Goal: Task Accomplishment & Management: Use online tool/utility

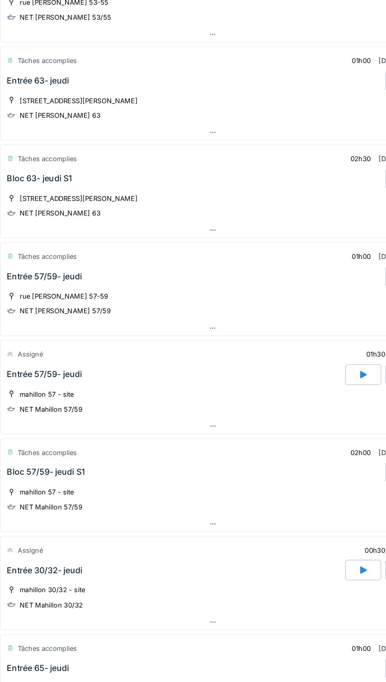
scroll to position [102, 0]
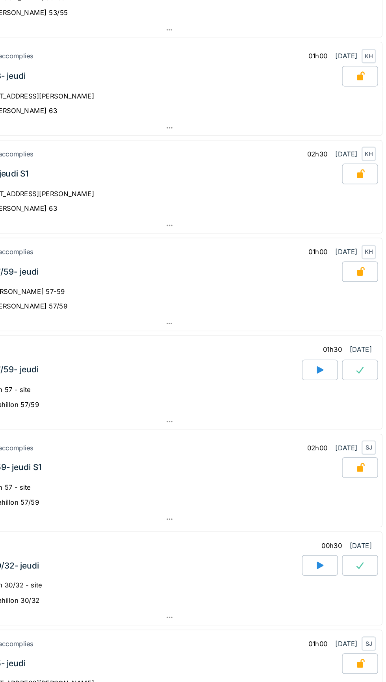
click at [335, 280] on icon at bounding box center [334, 283] width 5 height 6
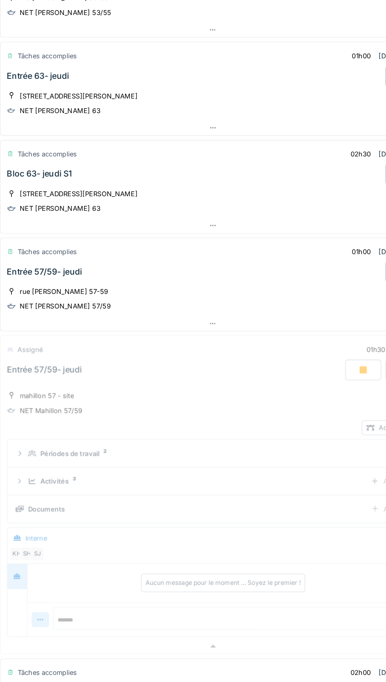
scroll to position [321, 0]
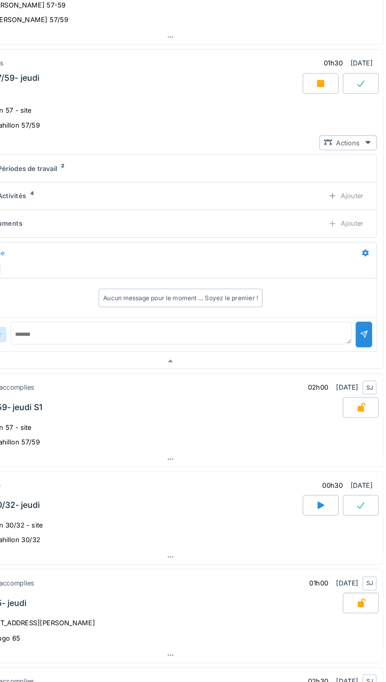
click at [372, 60] on div at bounding box center [366, 64] width 28 height 16
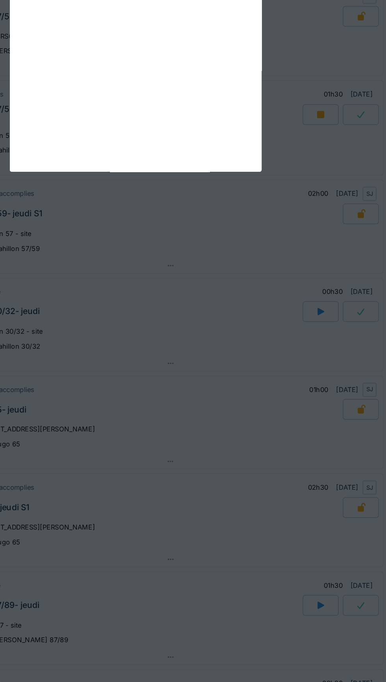
scroll to position [281, 0]
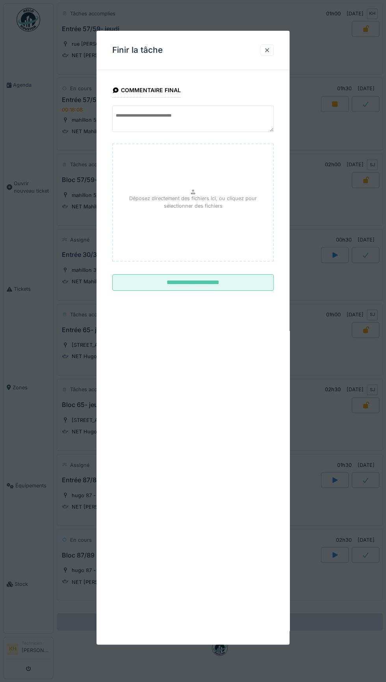
click at [227, 282] on input "**********" at bounding box center [193, 282] width 162 height 17
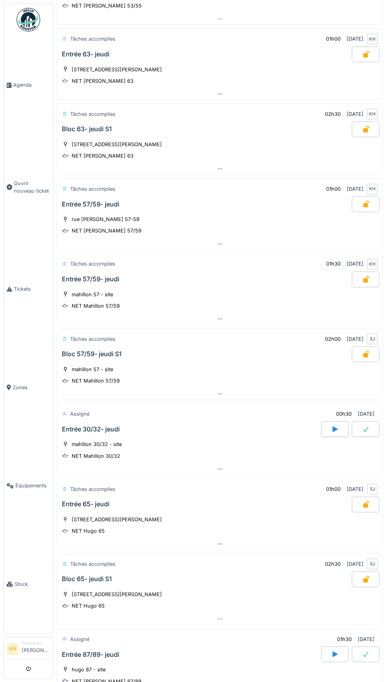
scroll to position [113, 0]
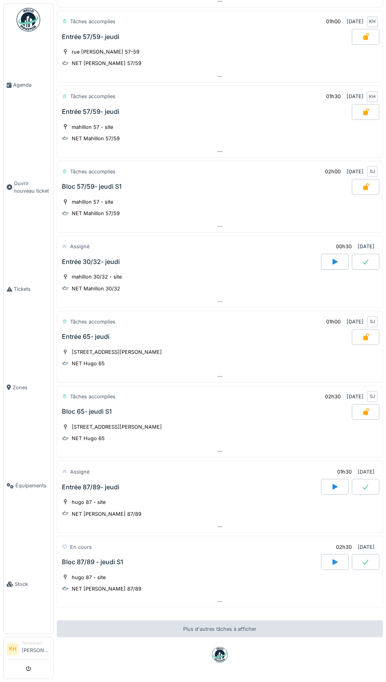
scroll to position [280, 0]
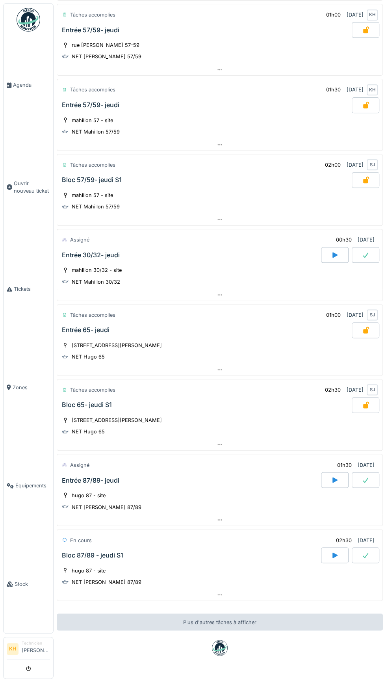
click at [332, 552] on icon at bounding box center [335, 555] width 8 height 6
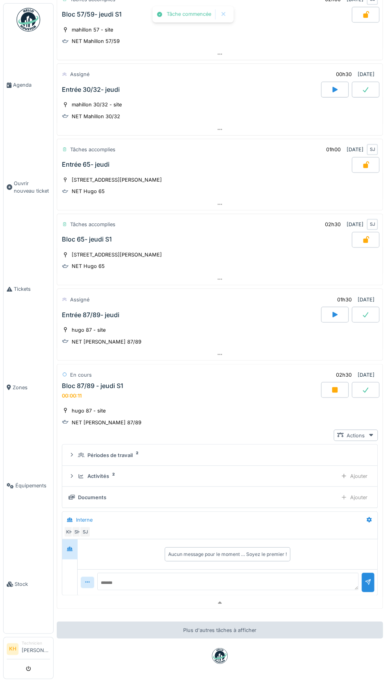
scroll to position [450, 0]
